Goal: Task Accomplishment & Management: Use online tool/utility

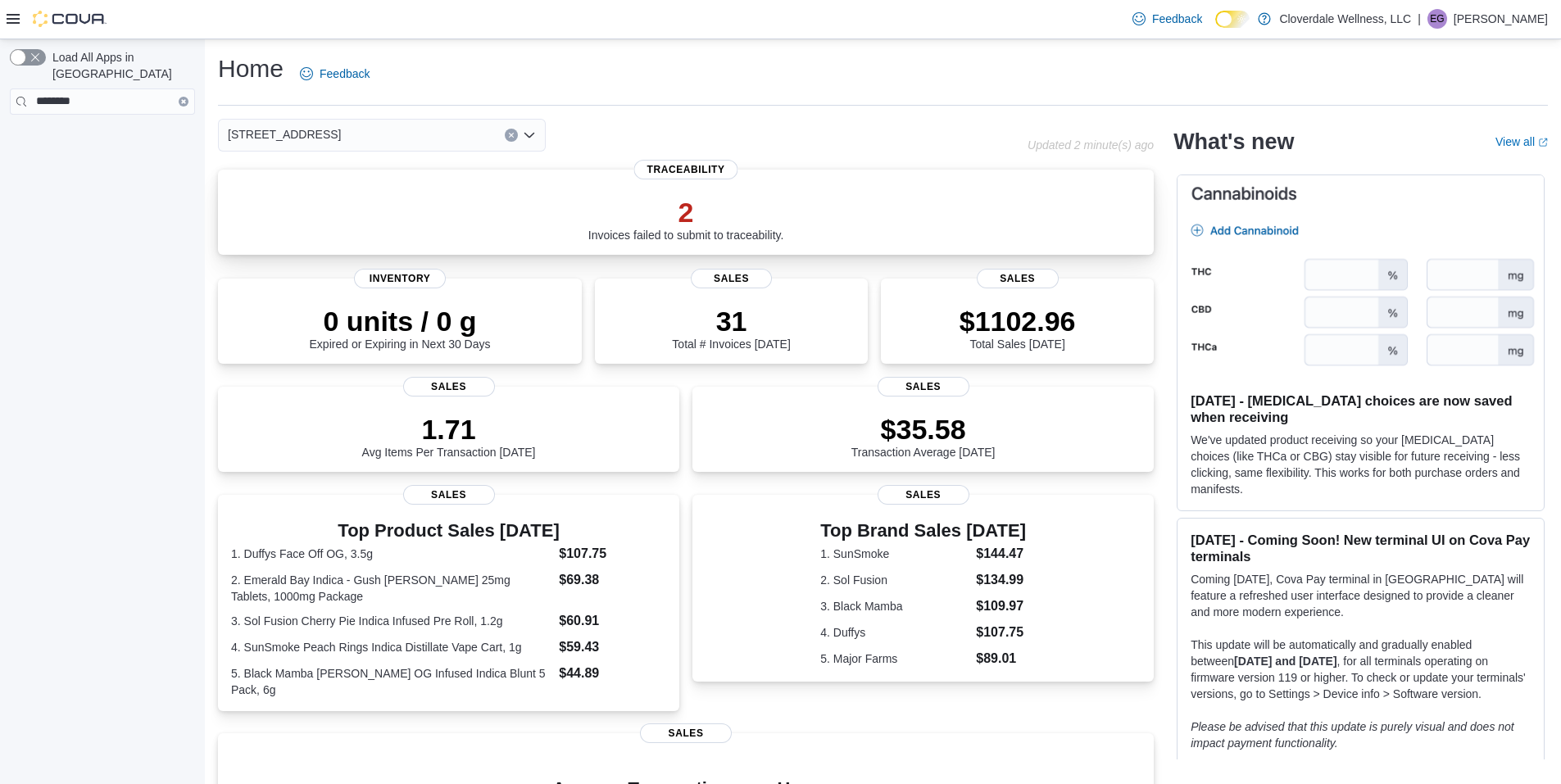
click at [695, 221] on p "2" at bounding box center [687, 212] width 196 height 33
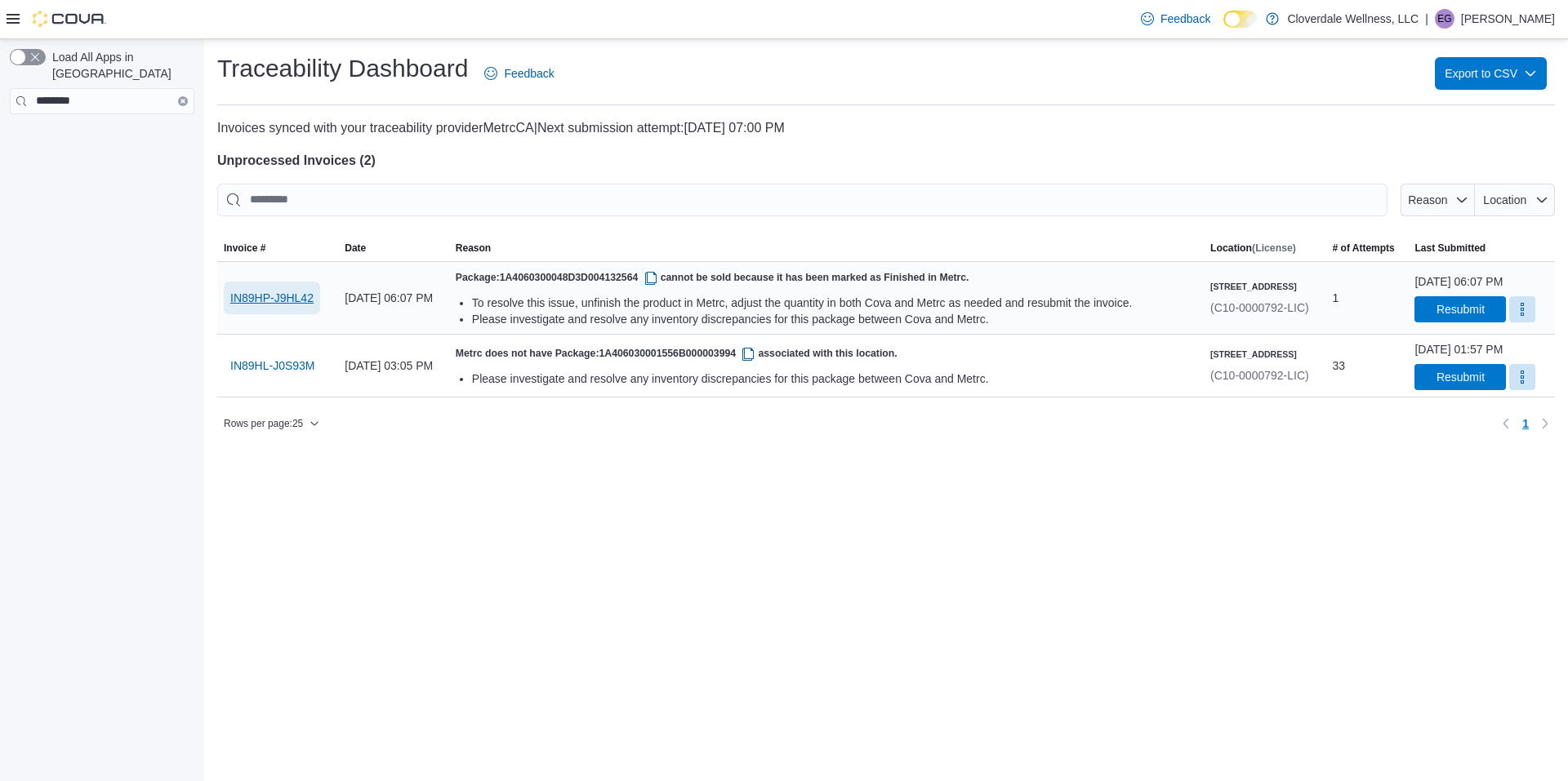
click at [241, 304] on span "IN89HP-J9HL42" at bounding box center [271, 298] width 84 height 17
click at [1437, 317] on span "Resubmit" at bounding box center [1461, 308] width 48 height 17
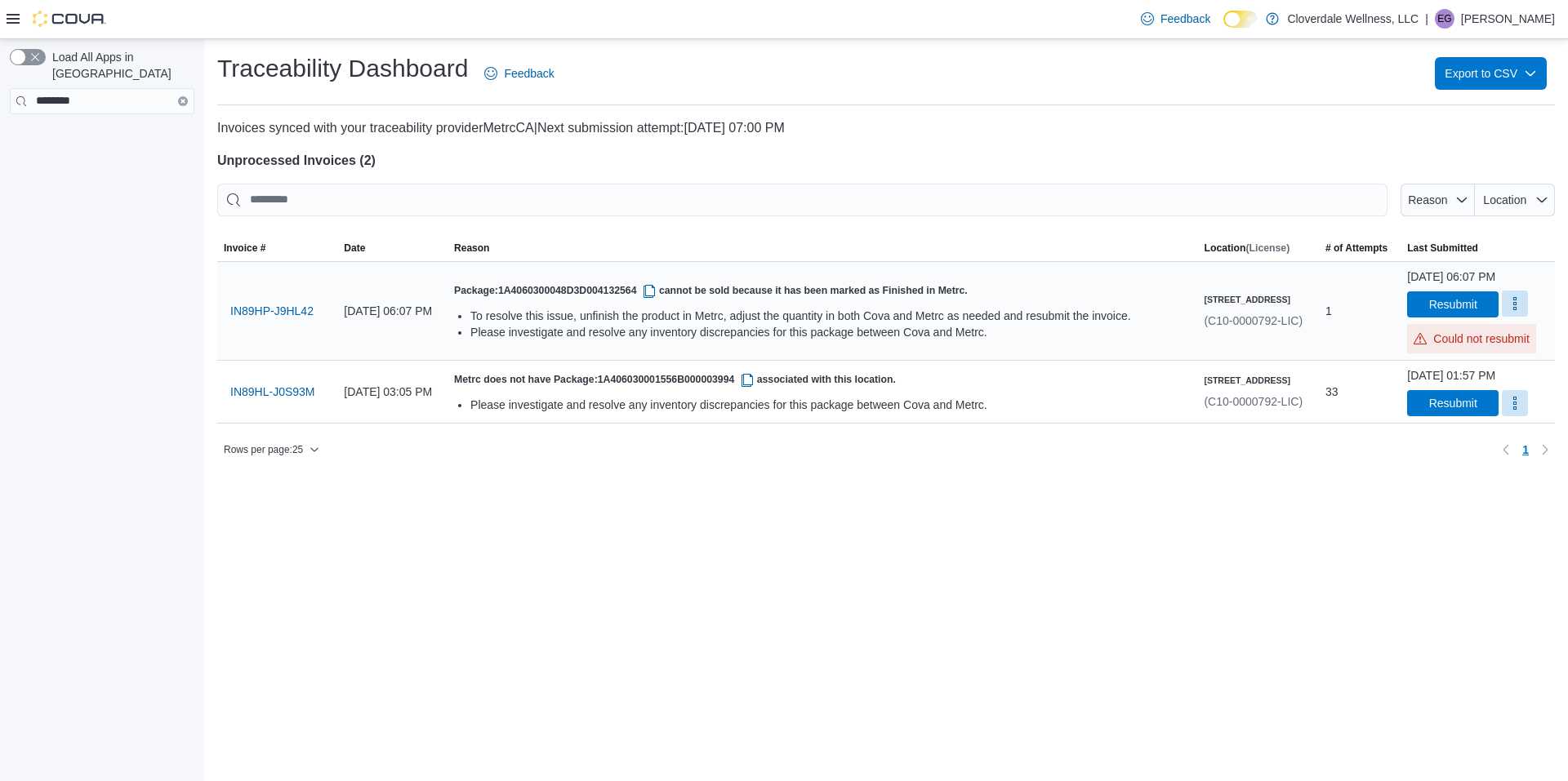
click at [1502, 317] on button "More" at bounding box center [1515, 304] width 26 height 26
click at [1493, 354] on span "Mark as Resolved" at bounding box center [1497, 361] width 92 height 17
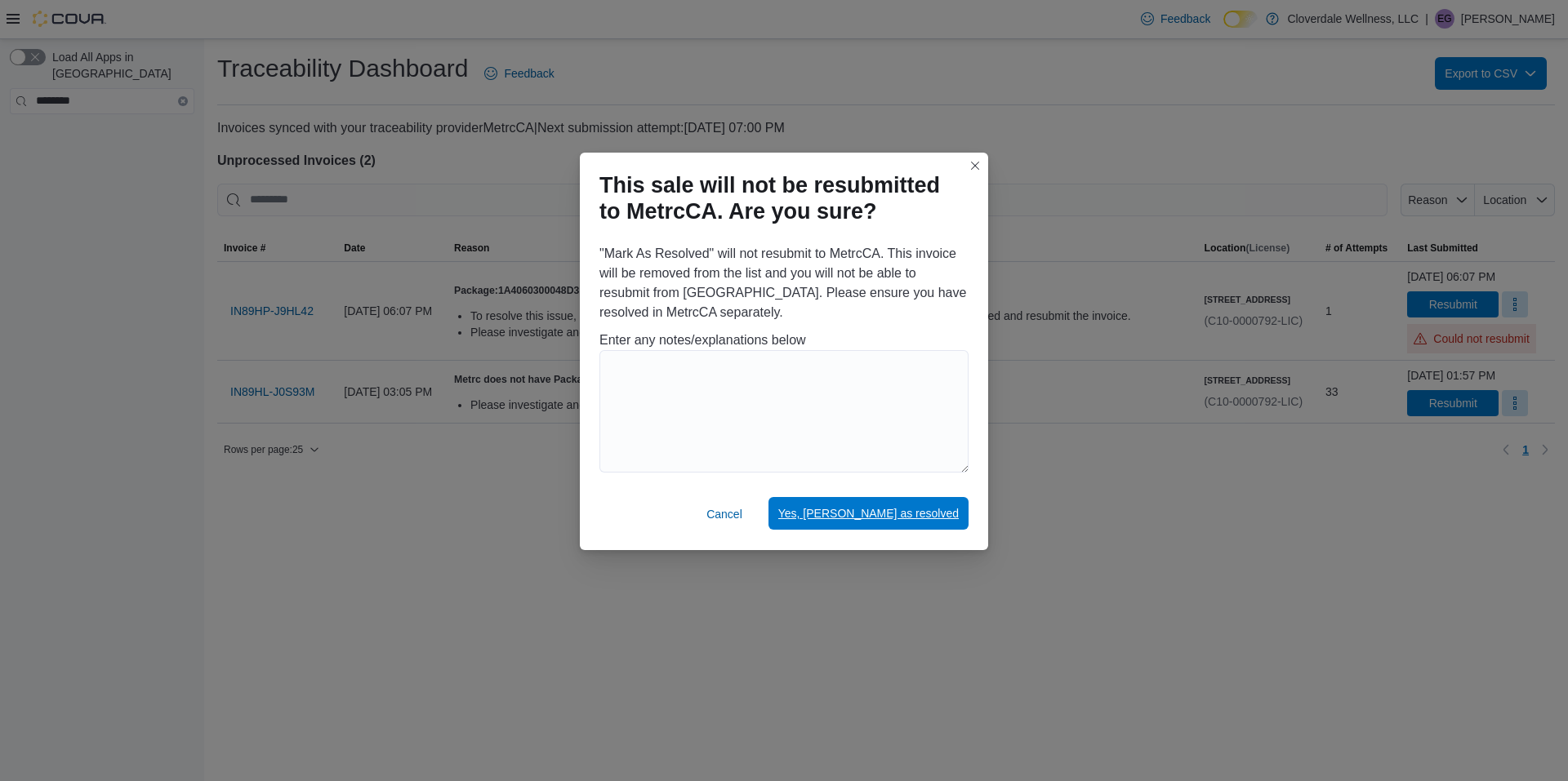
click at [884, 506] on span "Yes, mark as resolved" at bounding box center [869, 513] width 181 height 33
